Goal: Task Accomplishment & Management: Use online tool/utility

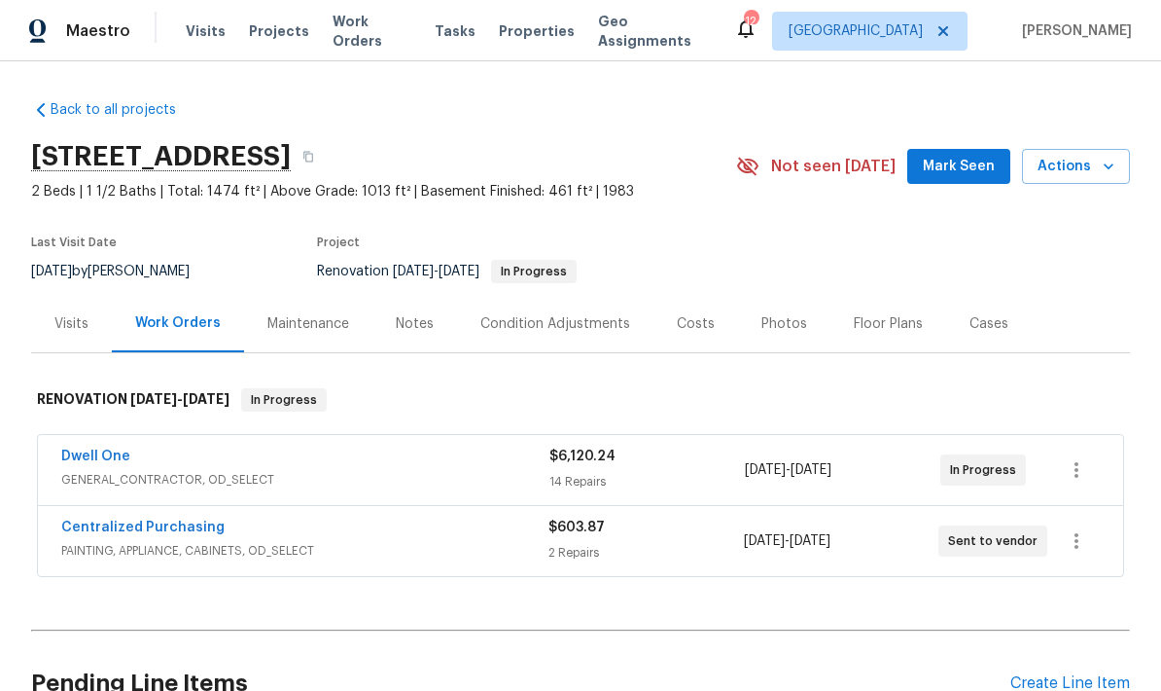
click at [1060, 165] on span "Actions" at bounding box center [1076, 167] width 77 height 24
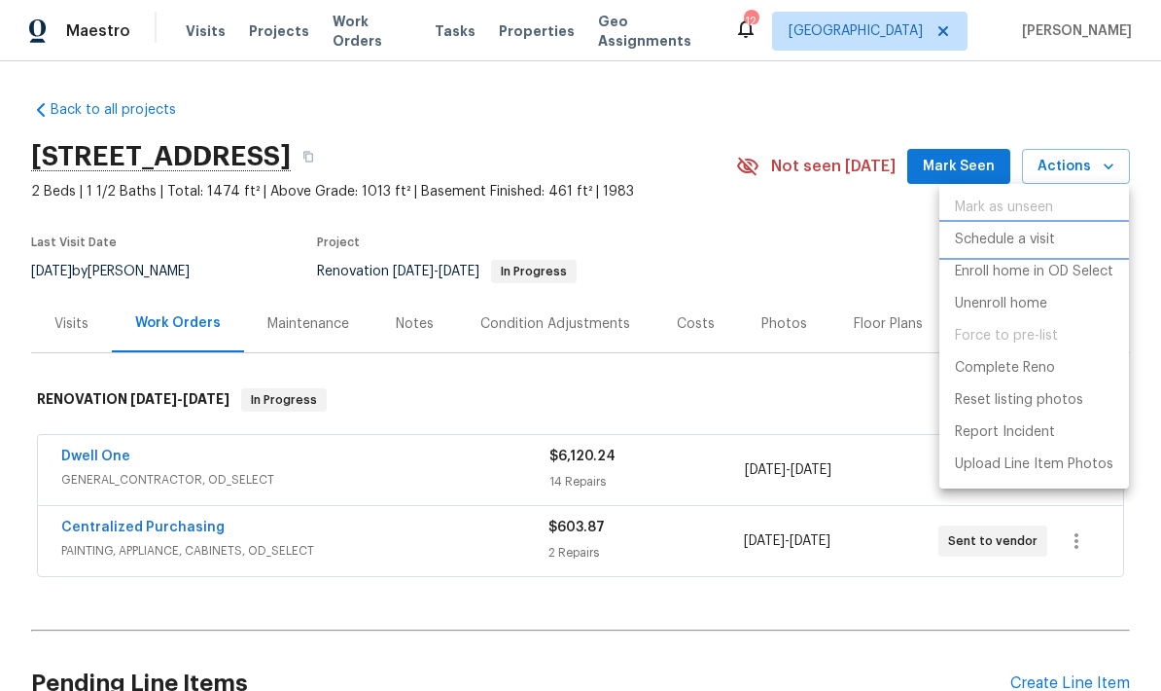
click at [974, 242] on p "Schedule a visit" at bounding box center [1005, 240] width 100 height 20
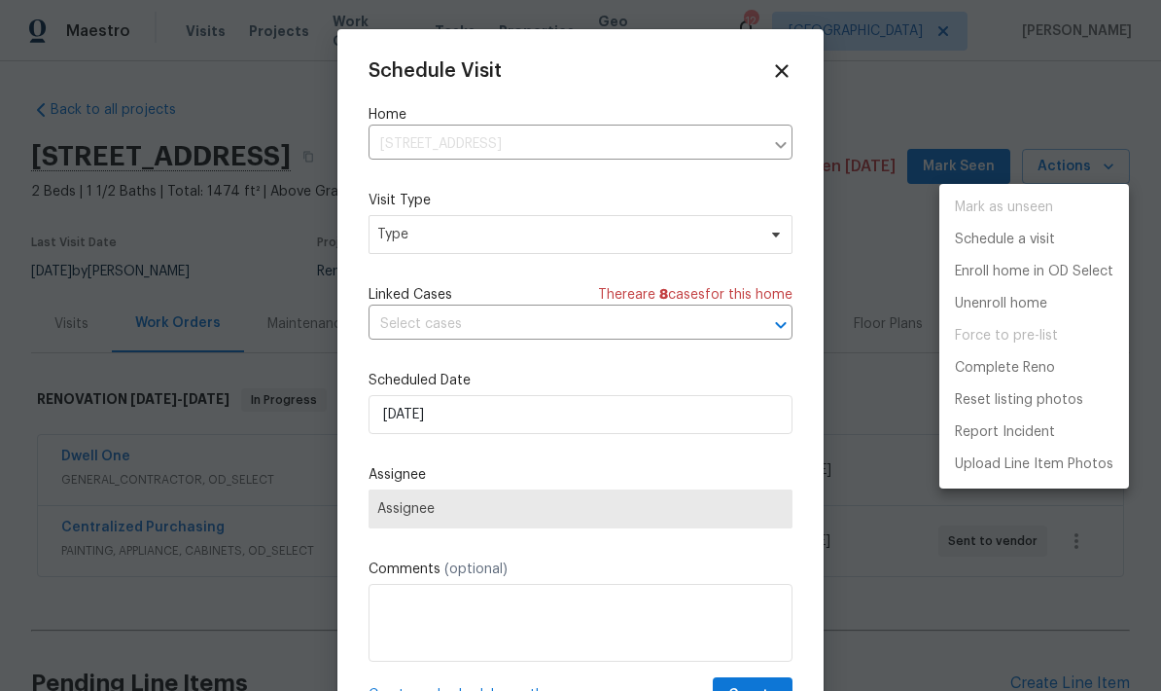
click at [392, 250] on div at bounding box center [580, 345] width 1161 height 691
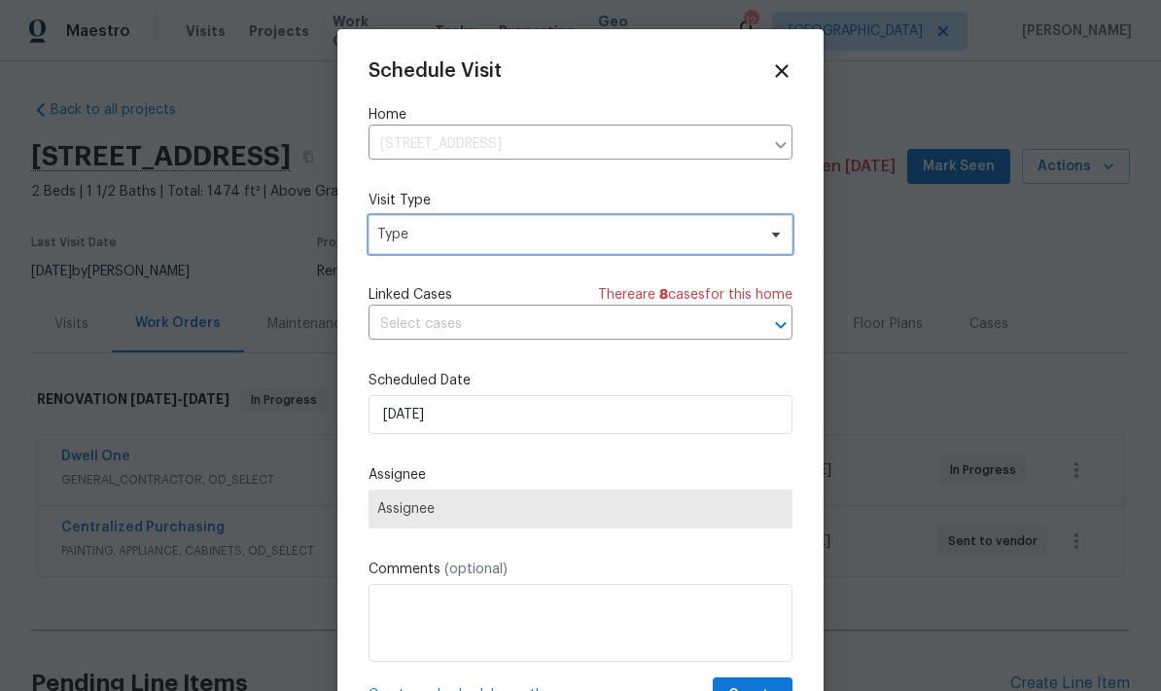
click at [375, 236] on span "Type" at bounding box center [581, 234] width 424 height 39
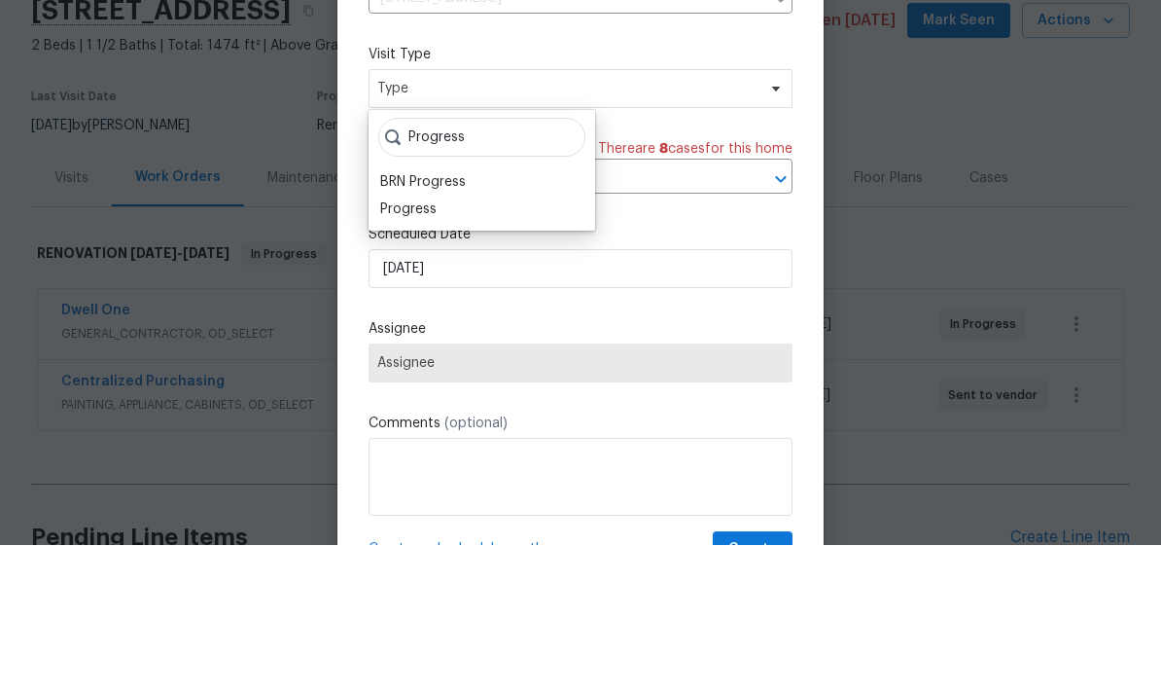
type input "Progress"
click at [398, 345] on div "Progress" at bounding box center [408, 354] width 56 height 19
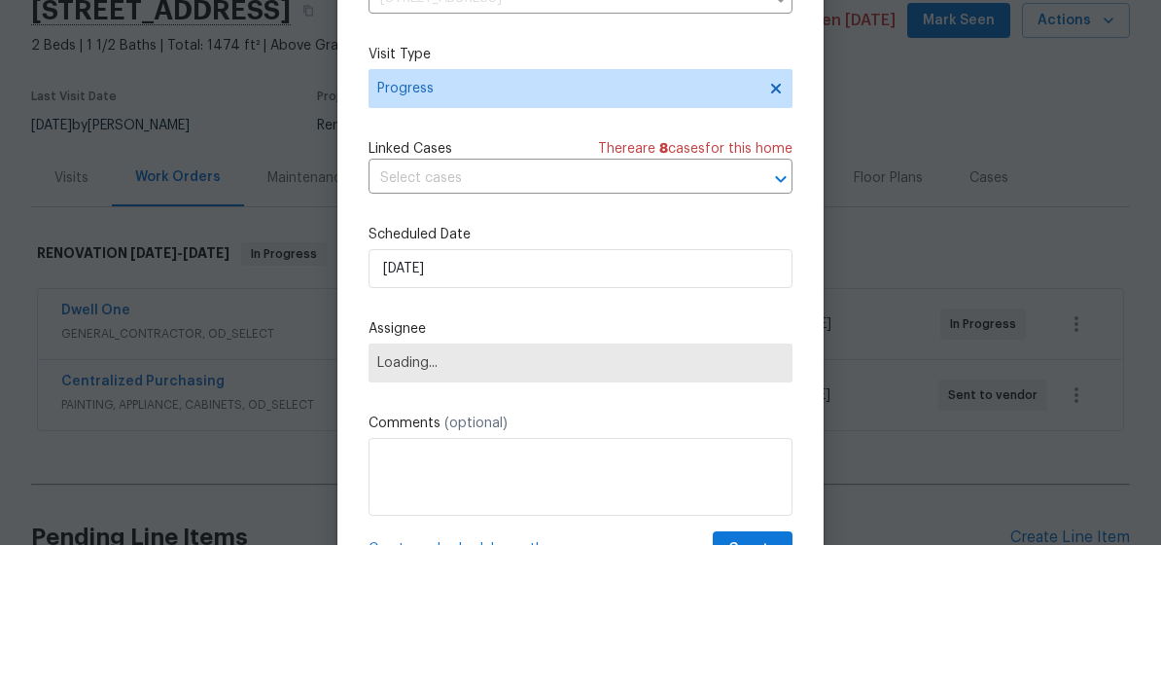
scroll to position [78, 0]
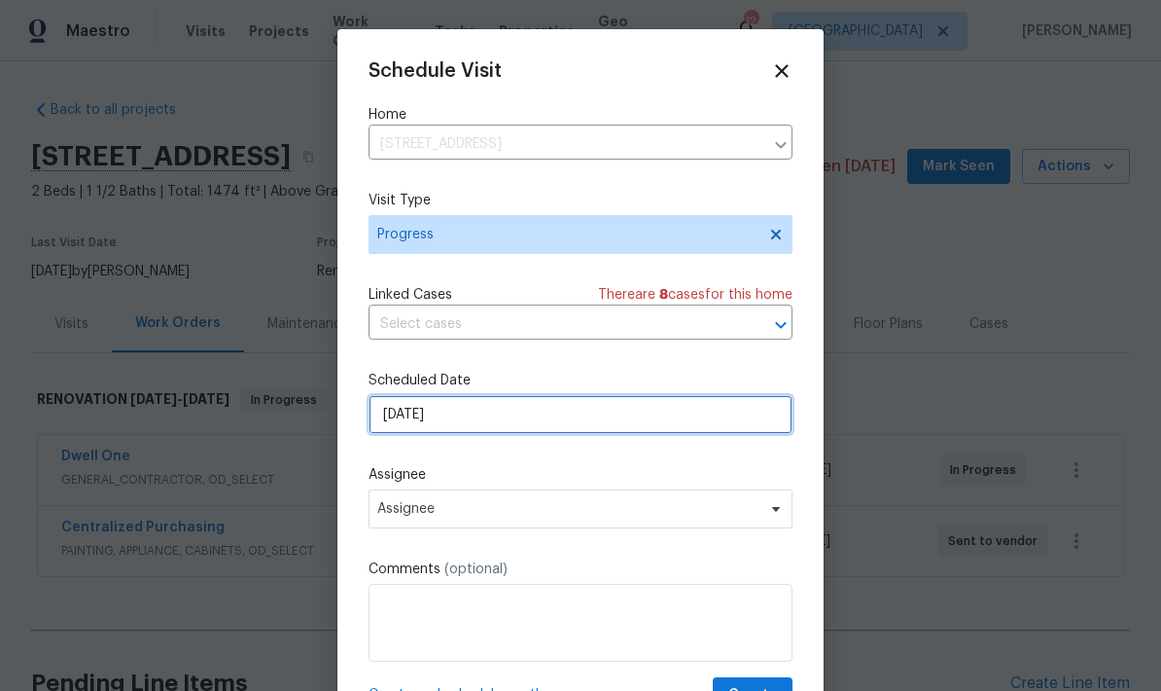
click at [401, 427] on input "[DATE]" at bounding box center [581, 414] width 424 height 39
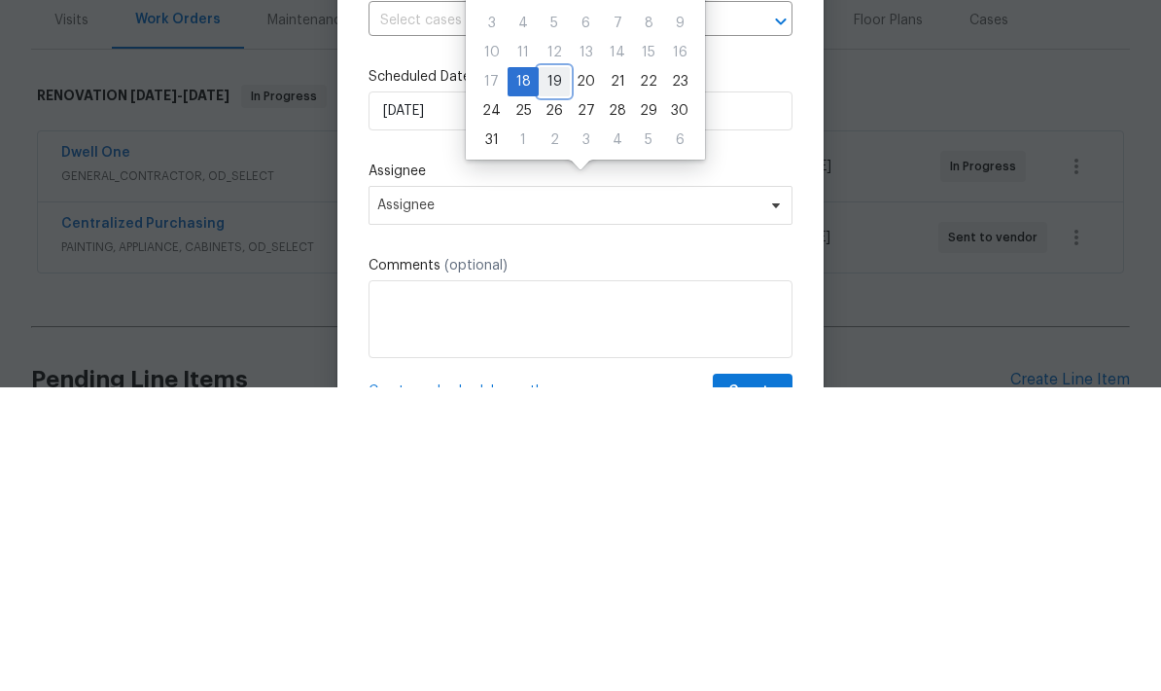
click at [548, 372] on div "19" at bounding box center [554, 385] width 31 height 27
type input "[DATE]"
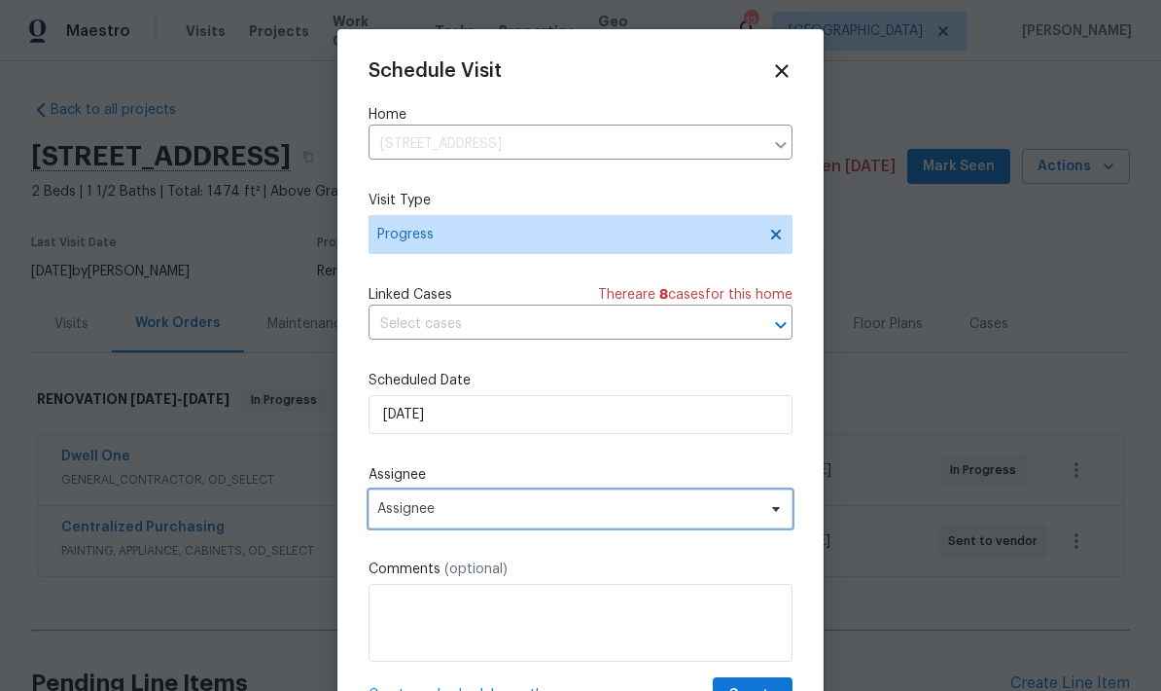
click at [388, 517] on span "Assignee" at bounding box center [567, 509] width 381 height 16
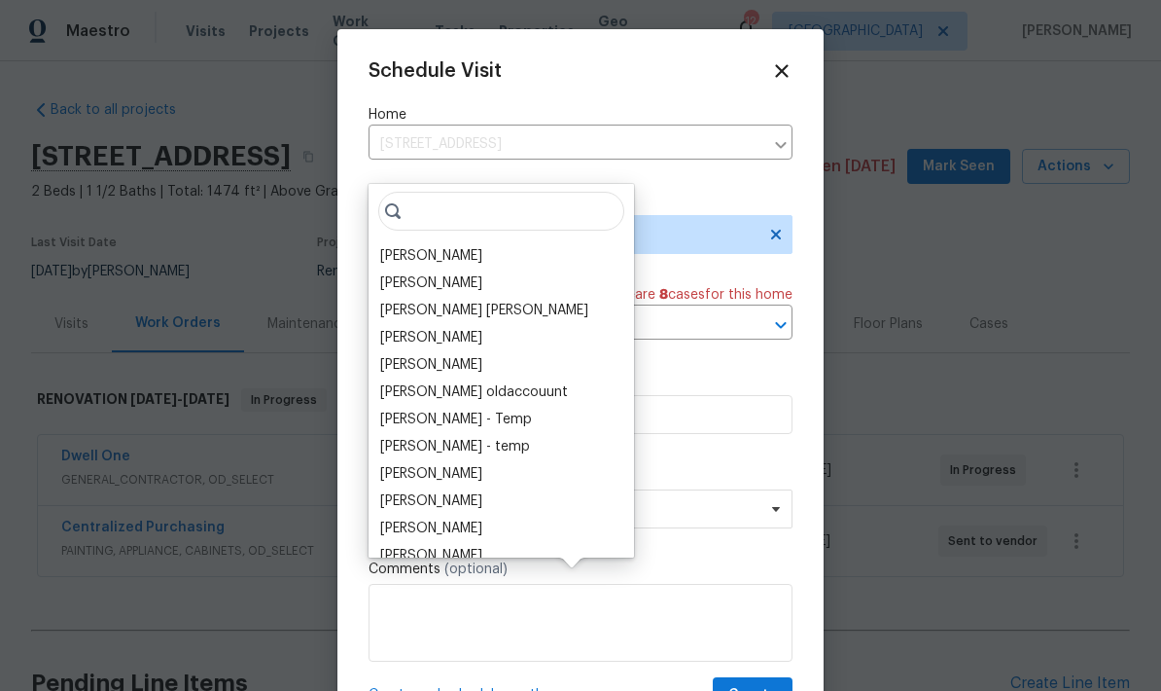
click at [398, 246] on div "[PERSON_NAME]" at bounding box center [431, 255] width 102 height 19
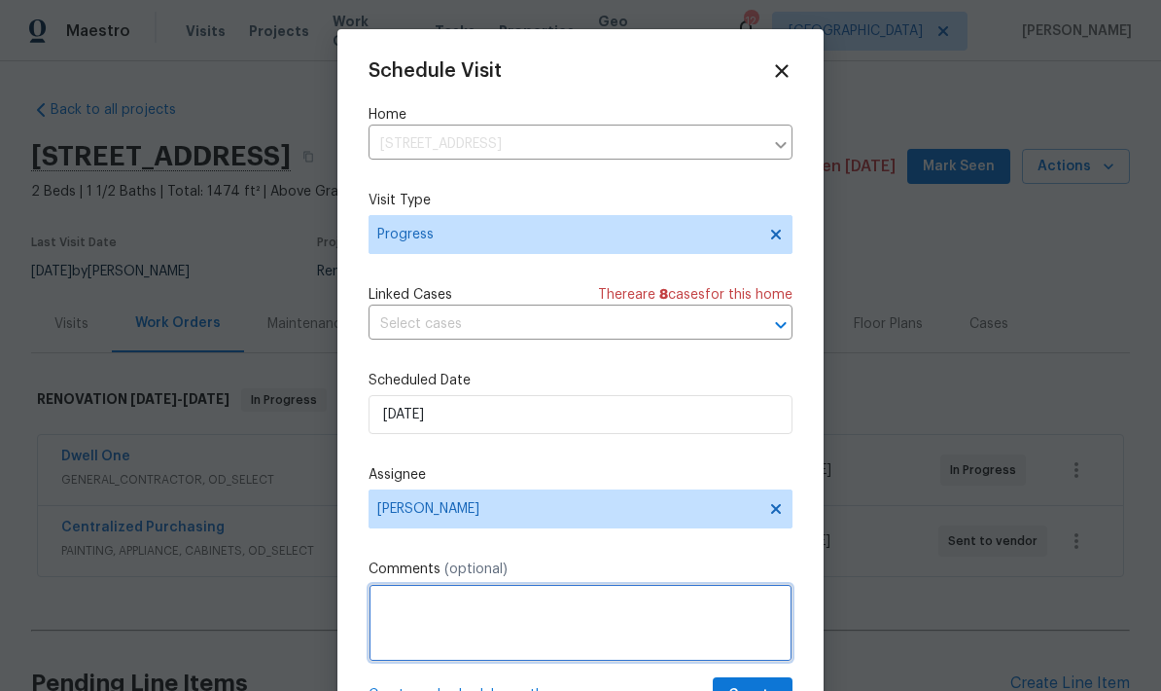
click at [389, 602] on textarea at bounding box center [581, 623] width 424 height 78
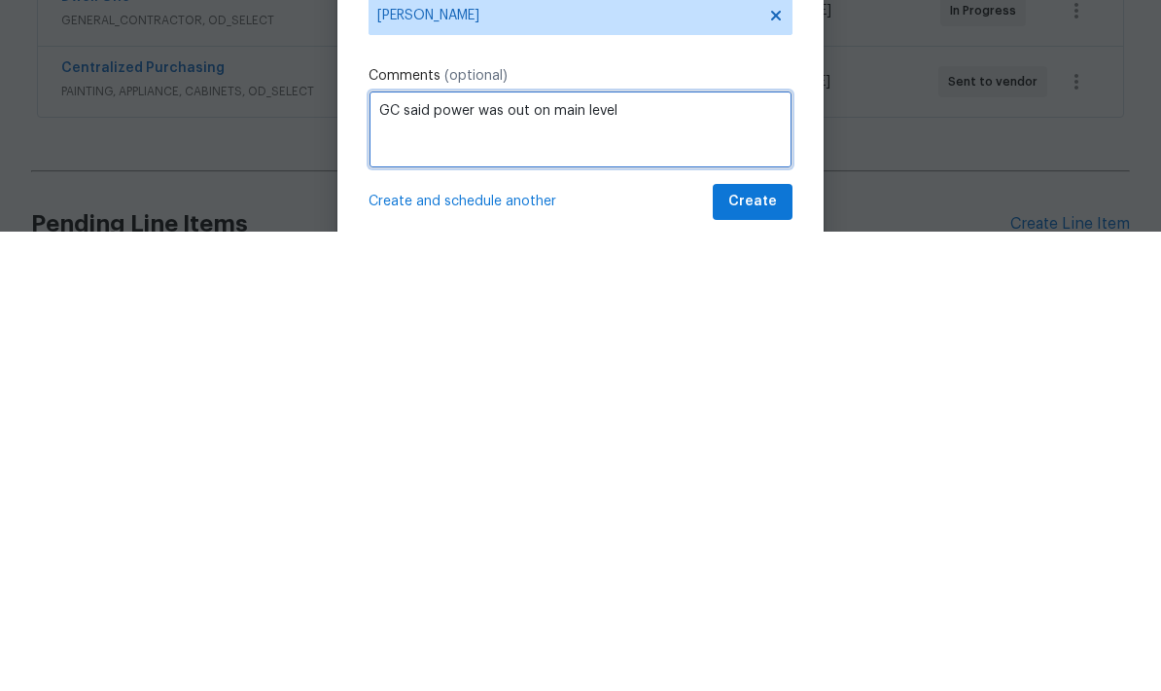
scroll to position [37, 0]
type textarea "GC said power was out on main level"
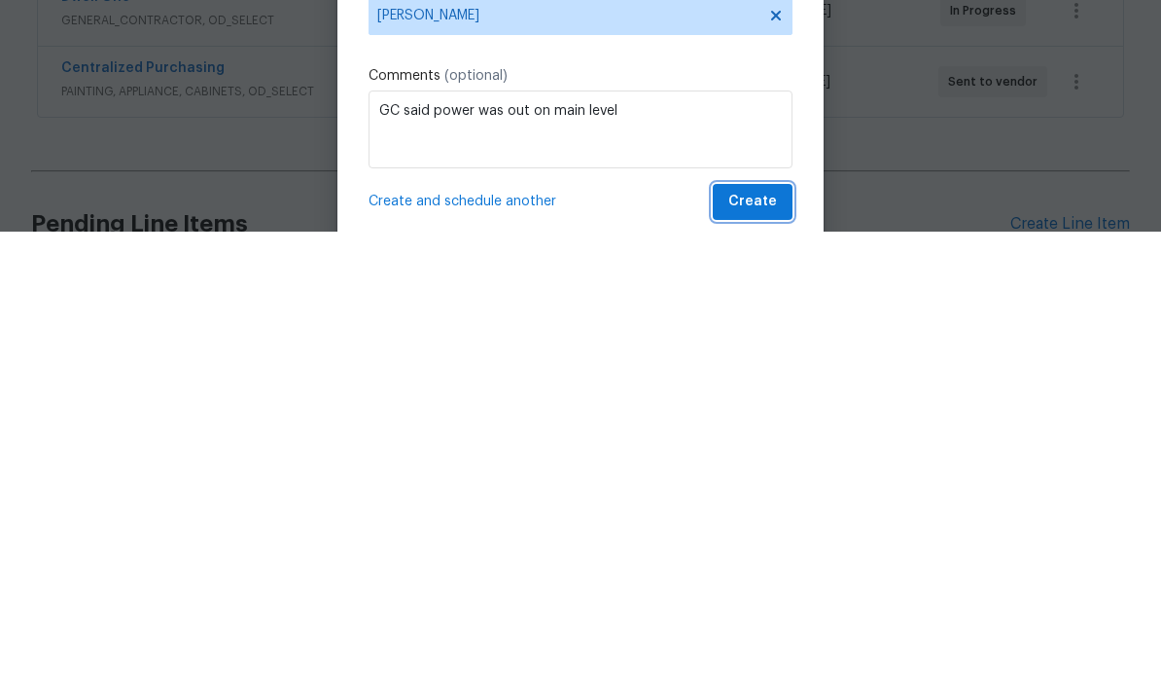
click at [754, 649] on span "Create" at bounding box center [753, 661] width 49 height 24
